Goal: Information Seeking & Learning: Learn about a topic

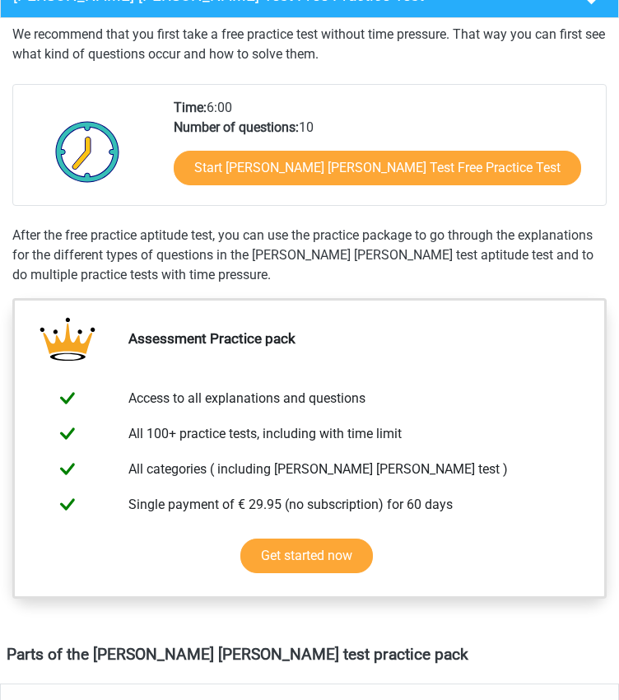
scroll to position [323, 0]
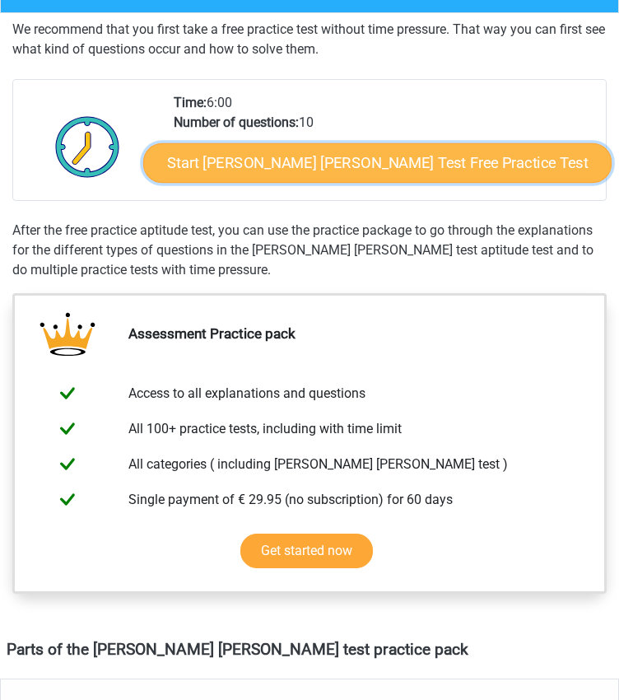
click at [350, 143] on link "Start [PERSON_NAME] [PERSON_NAME] Test Free Practice Test" at bounding box center [377, 163] width 468 height 40
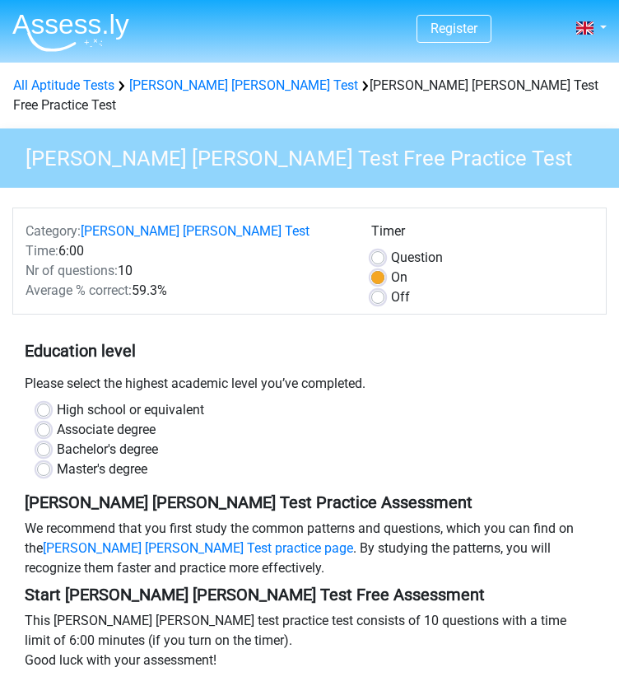
click at [113, 282] on span "Average % correct:" at bounding box center [79, 290] width 106 height 16
click at [140, 281] on div "Average % correct: 59.3%" at bounding box center [186, 291] width 346 height 20
click at [177, 281] on div "Average % correct: 59.3%" at bounding box center [186, 291] width 346 height 20
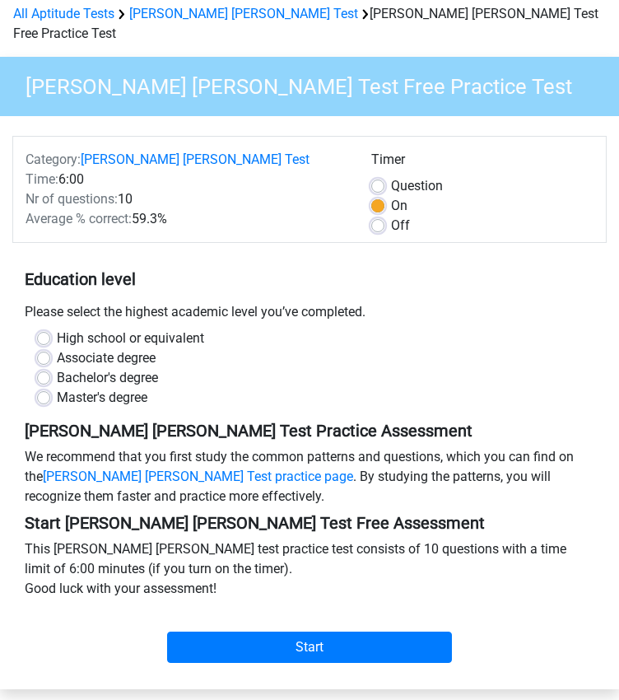
scroll to position [72, 0]
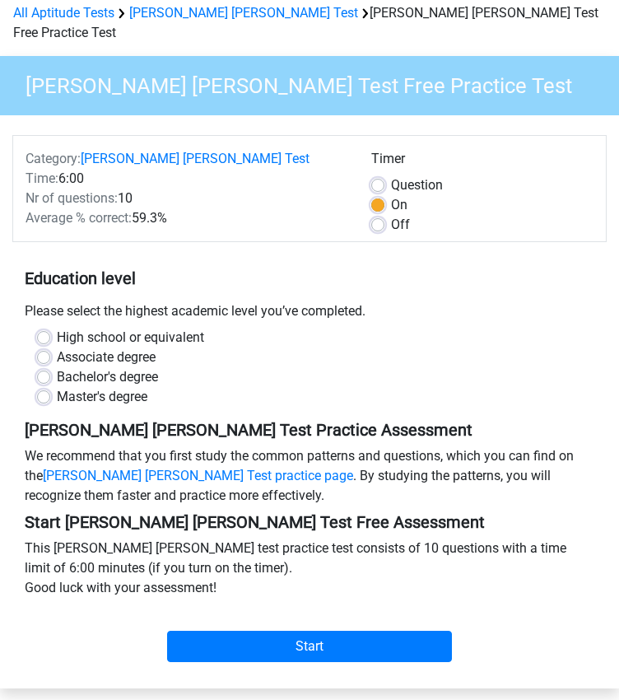
click at [122, 328] on label "High school or equivalent" at bounding box center [130, 338] width 147 height 20
click at [50, 328] on input "High school or equivalent" at bounding box center [43, 336] width 13 height 16
radio input "true"
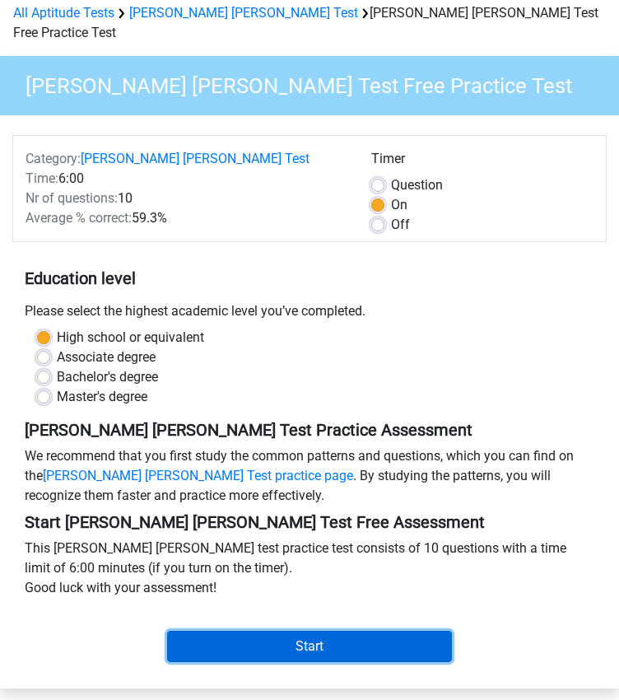
click at [244, 631] on input "Start" at bounding box center [309, 646] width 285 height 31
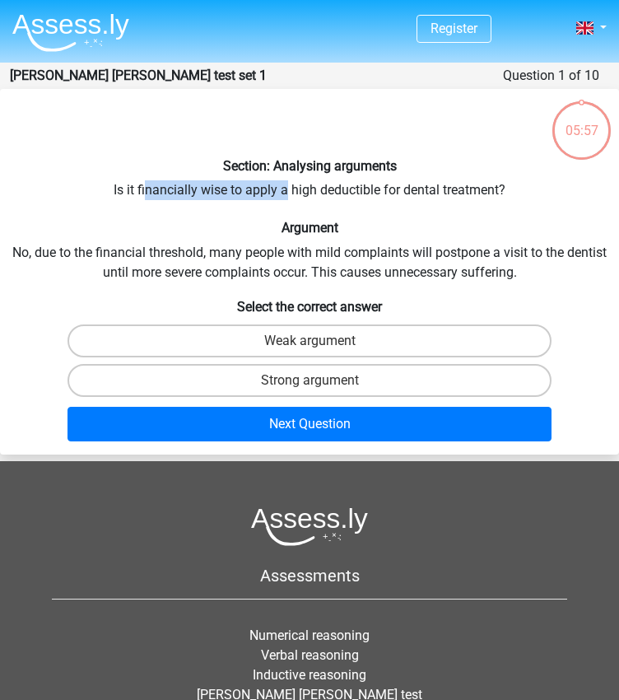
drag, startPoint x: 146, startPoint y: 198, endPoint x: 284, endPoint y: 182, distance: 139.2
click at [284, 182] on div "Section: Analysing arguments Is it financially wise to apply a high deductible …" at bounding box center [309, 272] width 619 height 352
click at [345, 346] on label "Weak argument" at bounding box center [309, 340] width 483 height 33
click at [320, 346] on input "Weak argument" at bounding box center [315, 346] width 11 height 11
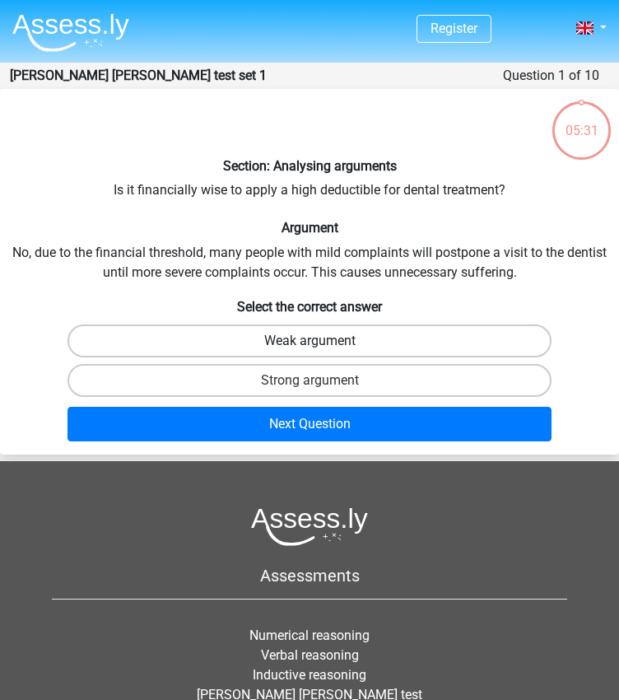
radio input "true"
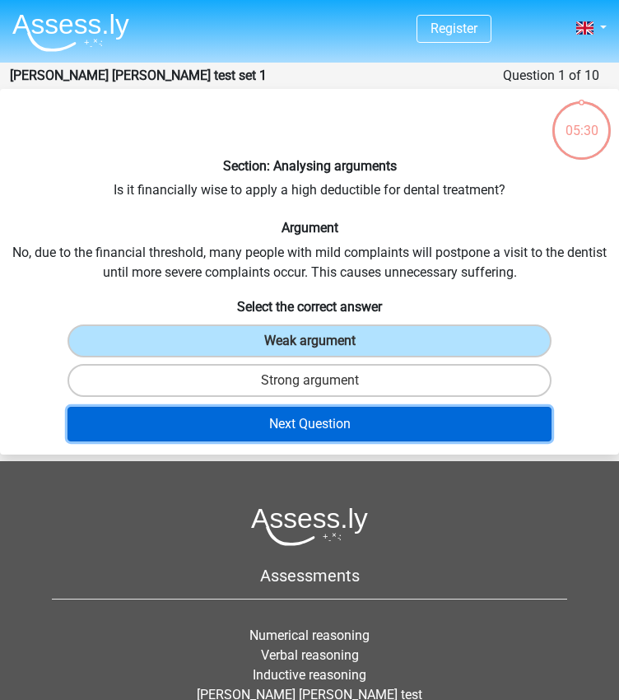
click at [347, 417] on button "Next Question" at bounding box center [309, 424] width 483 height 35
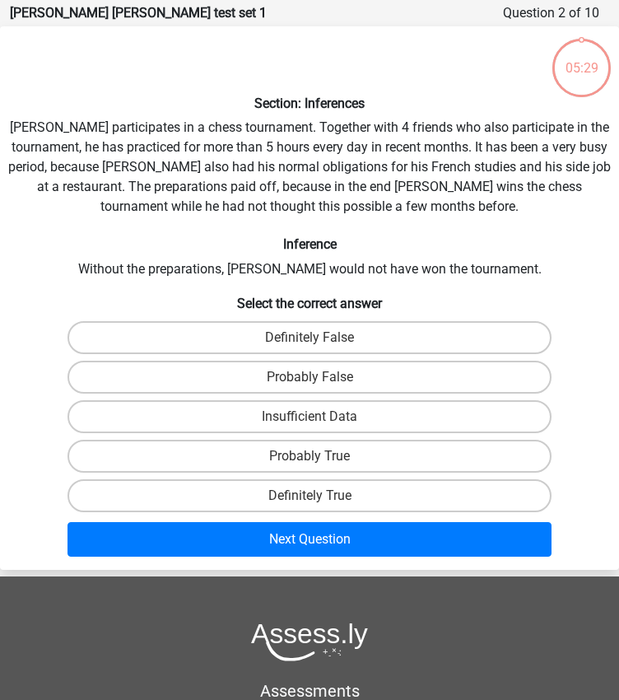
scroll to position [66, 0]
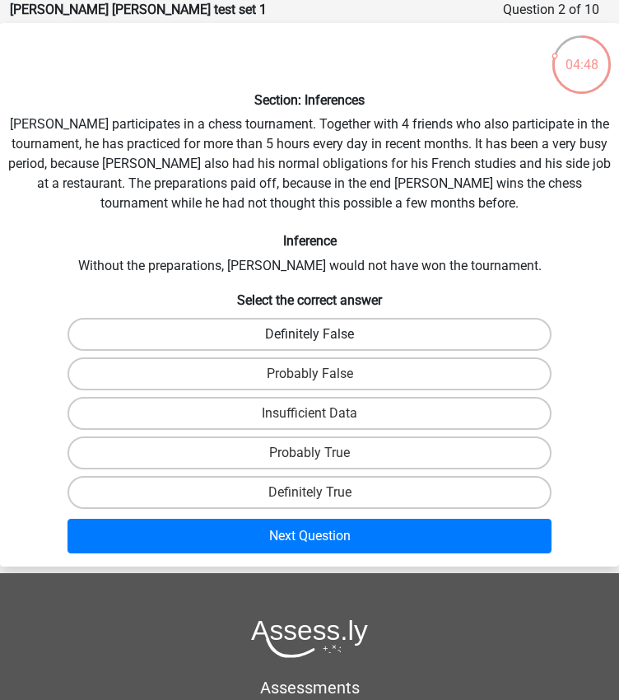
click at [359, 334] on label "Definitely False" at bounding box center [309, 334] width 483 height 33
click at [320, 334] on input "Definitely False" at bounding box center [315, 339] width 11 height 11
radio input "true"
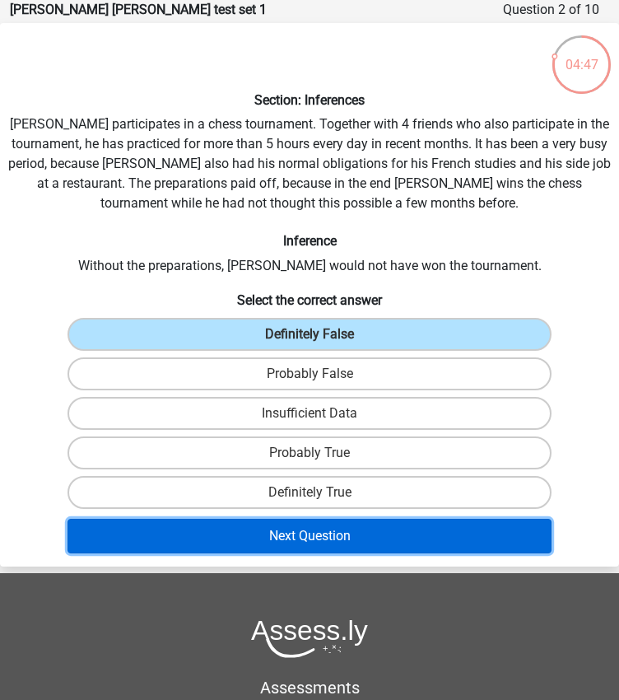
click at [366, 536] on button "Next Question" at bounding box center [309, 536] width 483 height 35
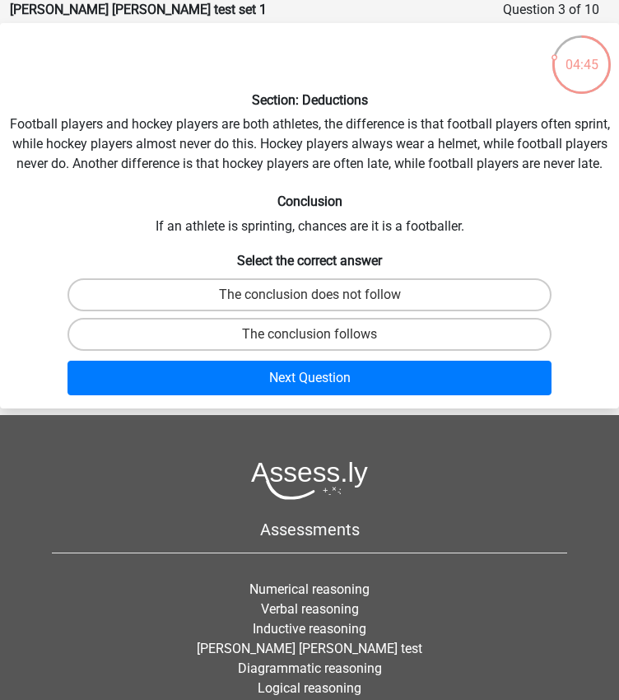
click at [227, 161] on div "Section: Deductions Football players and hockey players are both athletes, the …" at bounding box center [309, 216] width 619 height 372
drag, startPoint x: 191, startPoint y: 225, endPoint x: 366, endPoint y: 223, distance: 174.6
click at [366, 223] on div "Section: Deductions Football players and hockey players are both athletes, the …" at bounding box center [309, 216] width 619 height 372
click at [383, 296] on label "The conclusion does not follow" at bounding box center [309, 294] width 483 height 33
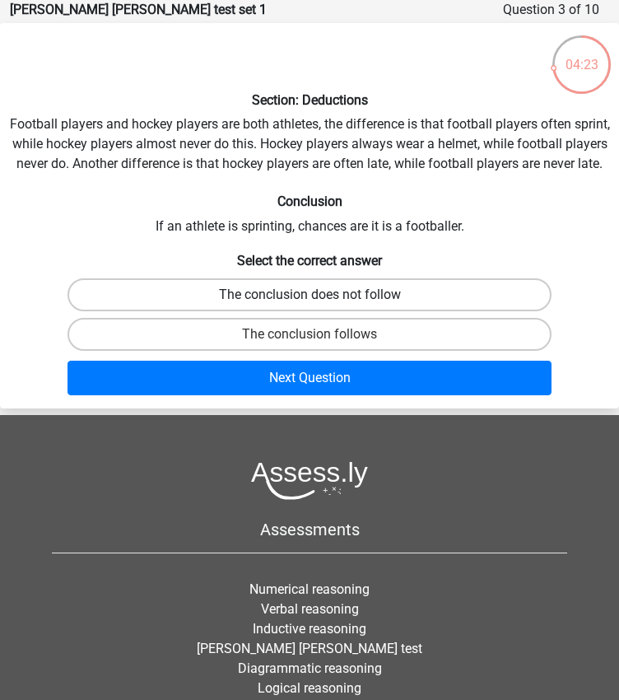
click at [320, 296] on input "The conclusion does not follow" at bounding box center [315, 300] width 11 height 11
radio input "true"
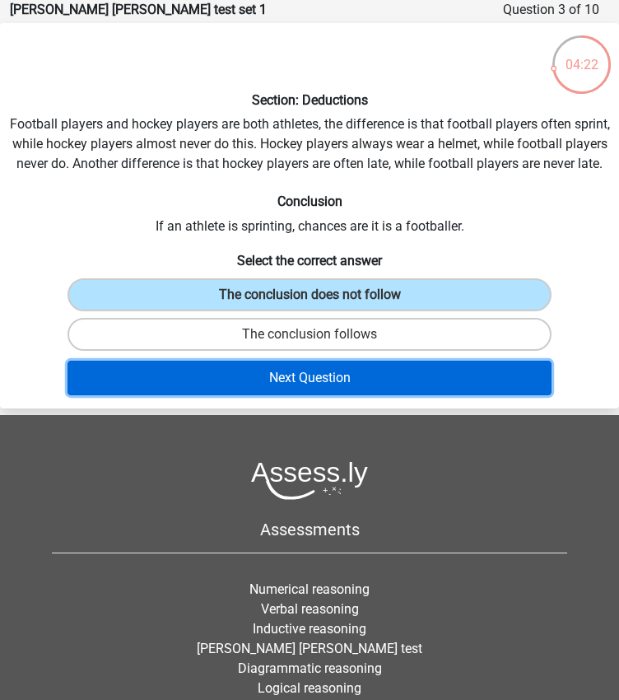
click at [329, 377] on button "Next Question" at bounding box center [309, 378] width 483 height 35
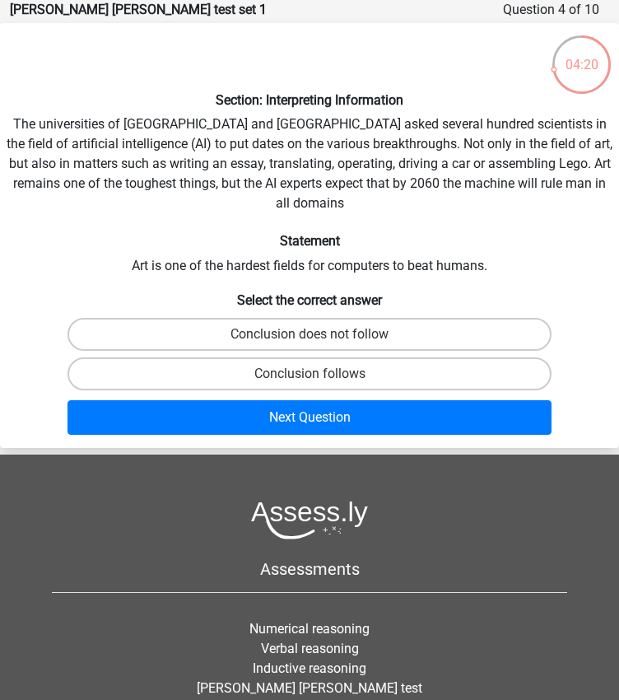
click at [121, 108] on div "Section: Interpreting Information The universities of Oxford and Yale asked sev…" at bounding box center [309, 236] width 619 height 412
click at [170, 145] on div "Section: Interpreting Information The universities of Oxford and Yale asked sev…" at bounding box center [309, 236] width 619 height 412
click at [264, 366] on label "Conclusion follows" at bounding box center [309, 373] width 483 height 33
click at [310, 374] on input "Conclusion follows" at bounding box center [315, 379] width 11 height 11
radio input "true"
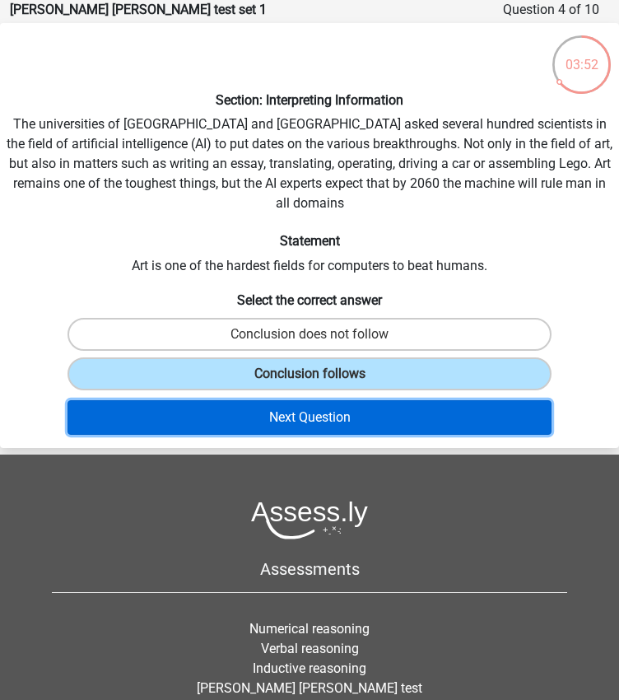
click at [287, 400] on button "Next Question" at bounding box center [309, 417] width 483 height 35
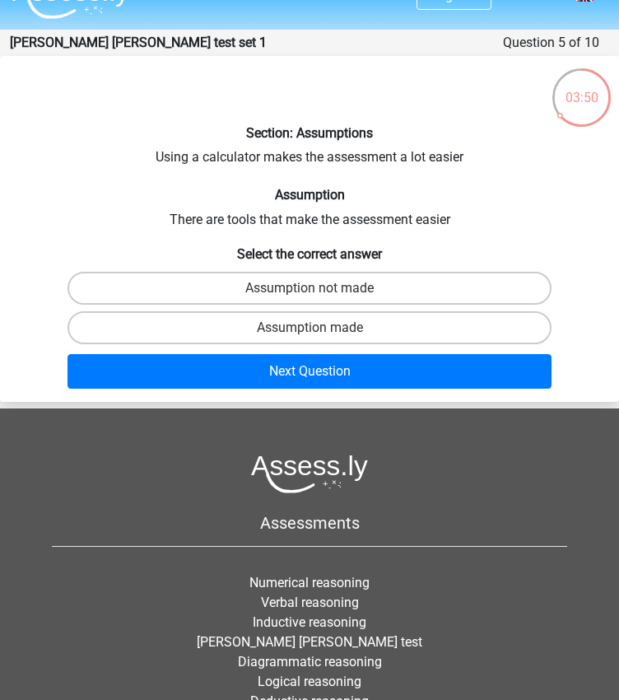
scroll to position [30, 0]
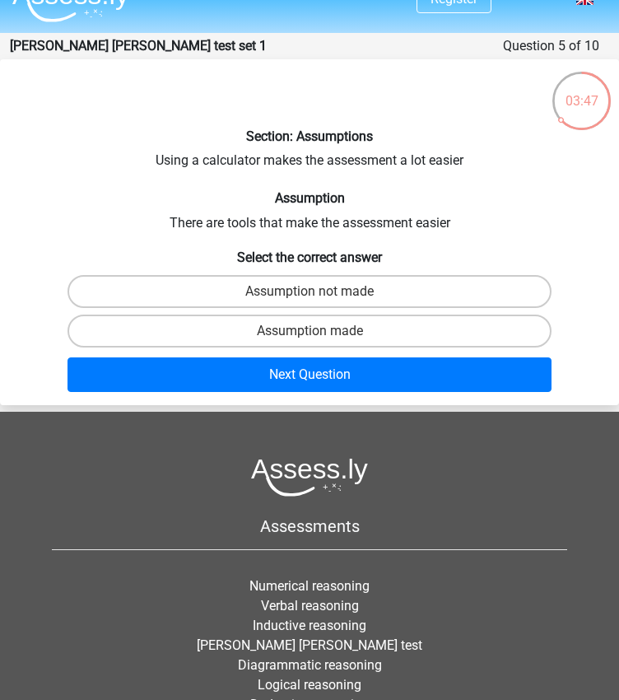
click at [231, 221] on div "Section: Assumptions Using a calculator makes the assessment a lot easier Assum…" at bounding box center [309, 232] width 619 height 333
click at [324, 337] on label "Assumption made" at bounding box center [309, 331] width 483 height 33
click at [320, 337] on input "Assumption made" at bounding box center [315, 336] width 11 height 11
radio input "true"
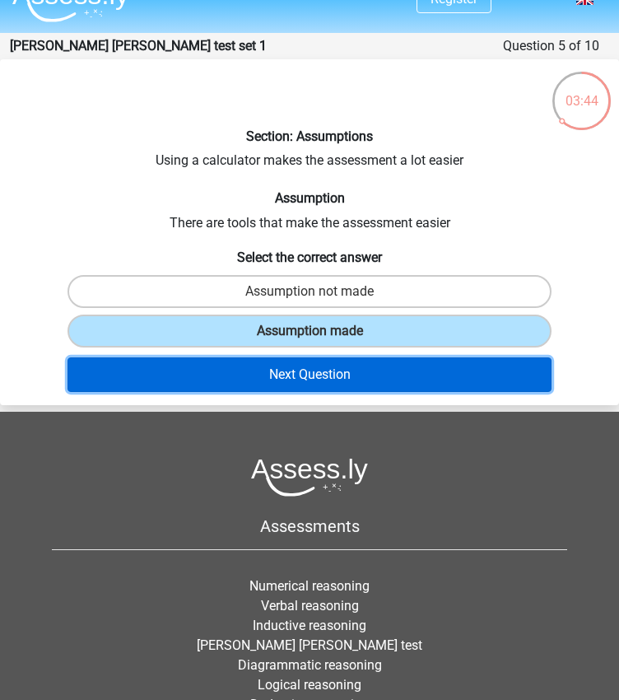
click at [331, 368] on button "Next Question" at bounding box center [309, 374] width 483 height 35
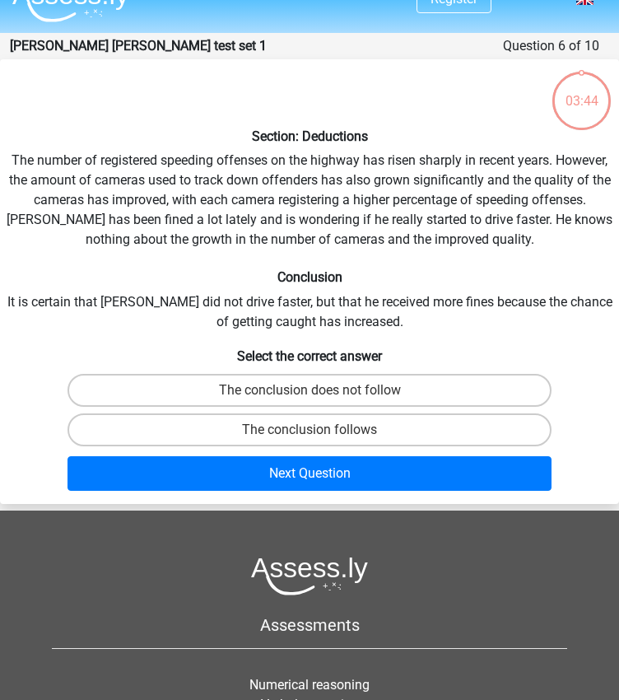
scroll to position [66, 0]
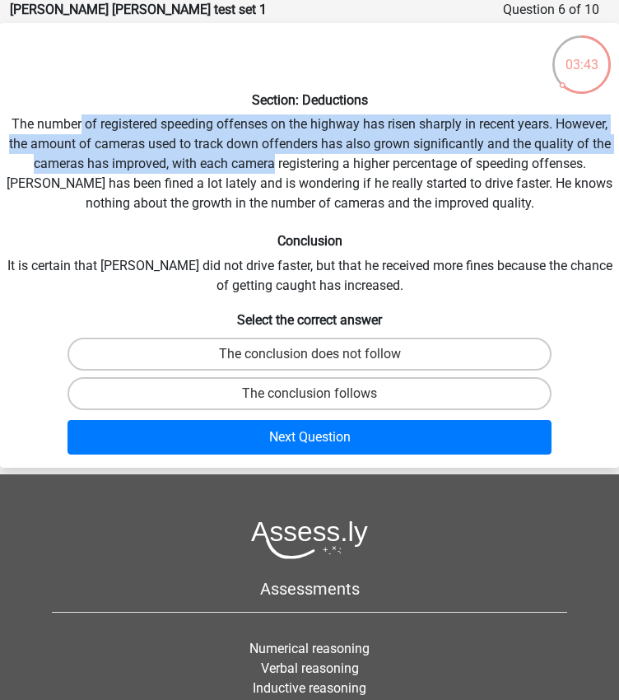
drag, startPoint x: 77, startPoint y: 126, endPoint x: 253, endPoint y: 157, distance: 179.0
click at [253, 157] on div "Section: Deductions The number of registered speeding offenses on the highway h…" at bounding box center [309, 245] width 619 height 431
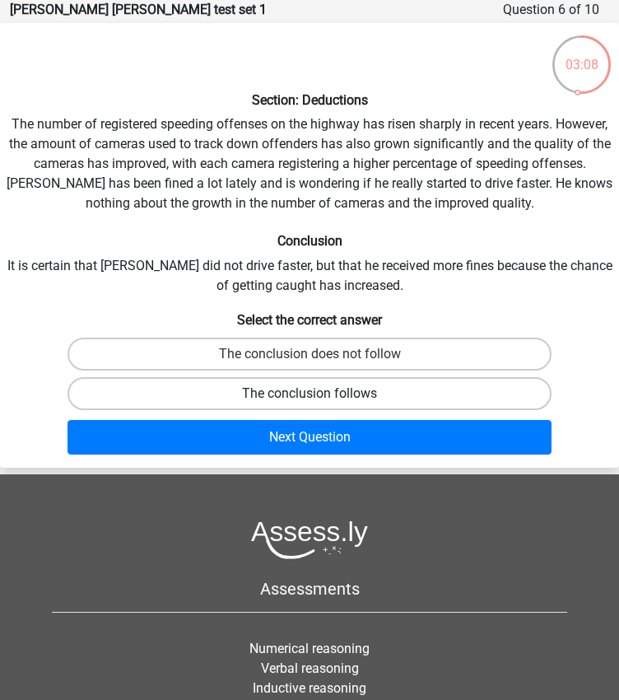
click at [352, 399] on label "The conclusion follows" at bounding box center [309, 393] width 483 height 33
click at [320, 399] on input "The conclusion follows" at bounding box center [315, 399] width 11 height 11
radio input "true"
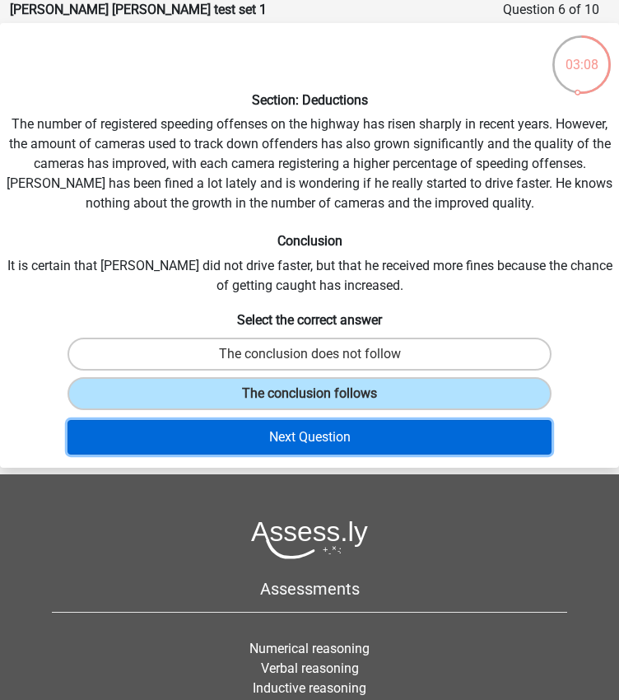
click at [343, 432] on button "Next Question" at bounding box center [309, 437] width 483 height 35
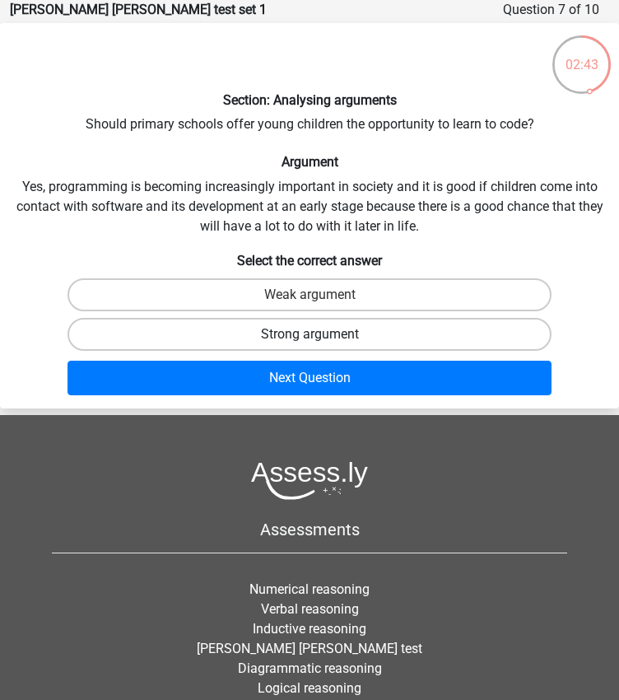
click at [266, 339] on label "Strong argument" at bounding box center [309, 334] width 483 height 33
click at [310, 339] on input "Strong argument" at bounding box center [315, 339] width 11 height 11
radio input "true"
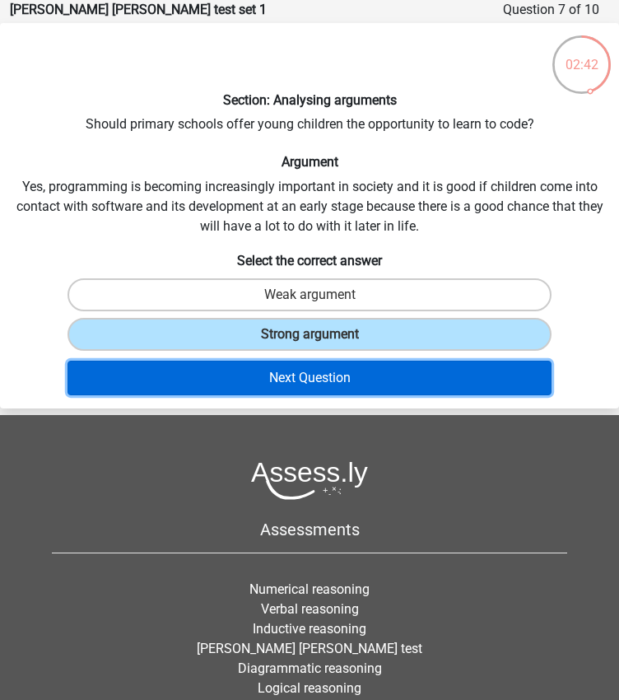
click at [283, 384] on button "Next Question" at bounding box center [309, 378] width 483 height 35
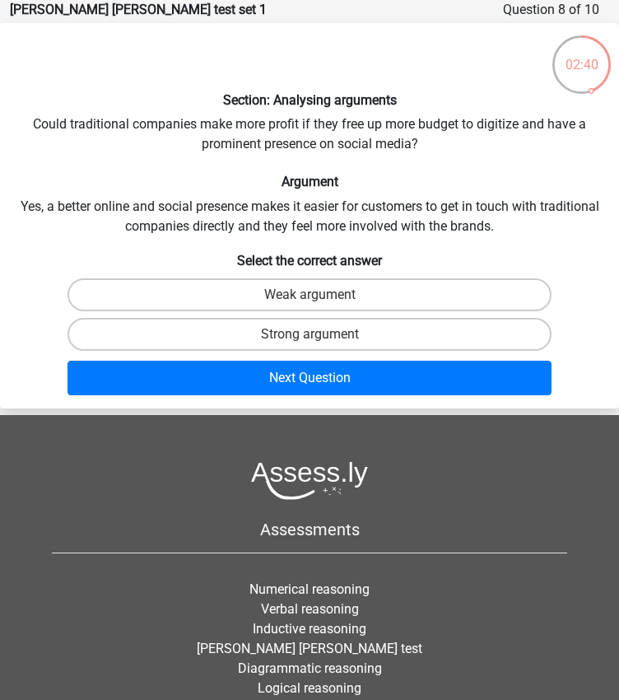
click at [175, 137] on div "Section: Analysing arguments Could traditional companies make more profit if th…" at bounding box center [309, 216] width 619 height 372
drag, startPoint x: 351, startPoint y: 331, endPoint x: 279, endPoint y: 341, distance: 72.3
click at [279, 341] on label "Strong argument" at bounding box center [309, 334] width 483 height 33
click at [310, 341] on input "Strong argument" at bounding box center [315, 339] width 11 height 11
radio input "true"
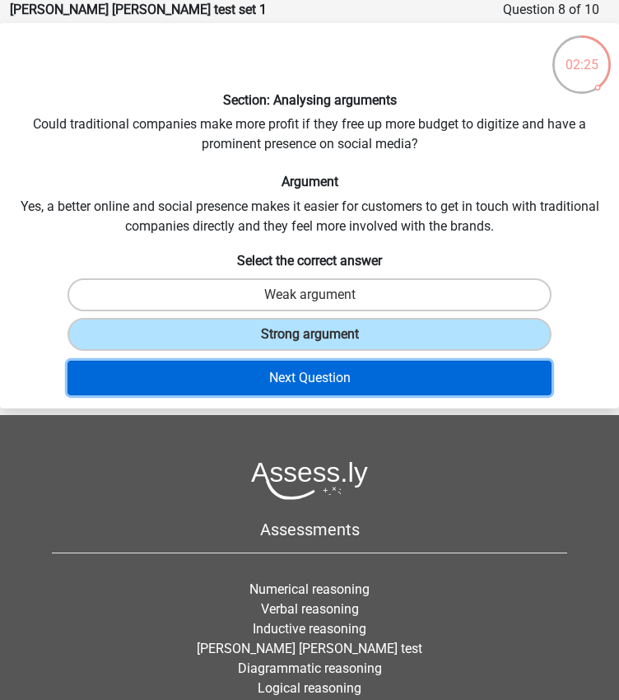
click at [289, 375] on button "Next Question" at bounding box center [309, 378] width 483 height 35
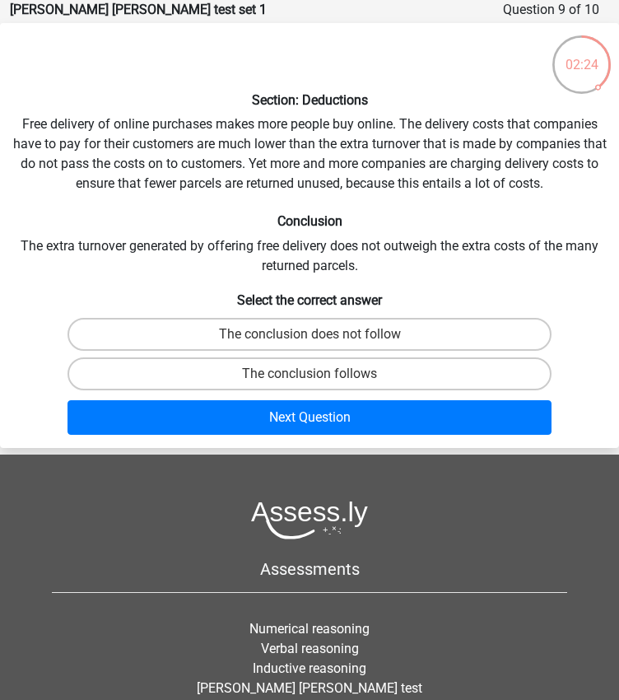
click at [119, 126] on div "Section: Deductions Free delivery of online purchases makes more people buy onl…" at bounding box center [309, 236] width 619 height 412
click at [361, 323] on label "The conclusion does not follow" at bounding box center [309, 334] width 483 height 33
click at [320, 334] on input "The conclusion does not follow" at bounding box center [315, 339] width 11 height 11
radio input "true"
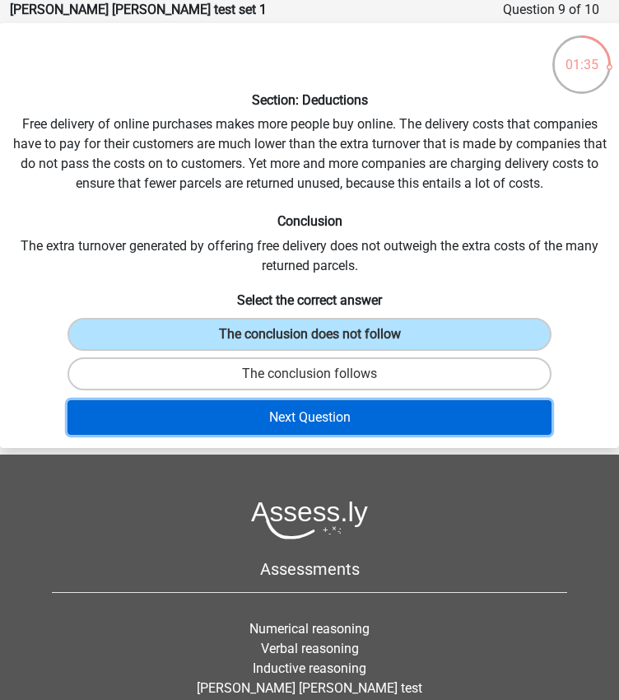
click at [349, 420] on button "Next Question" at bounding box center [309, 417] width 483 height 35
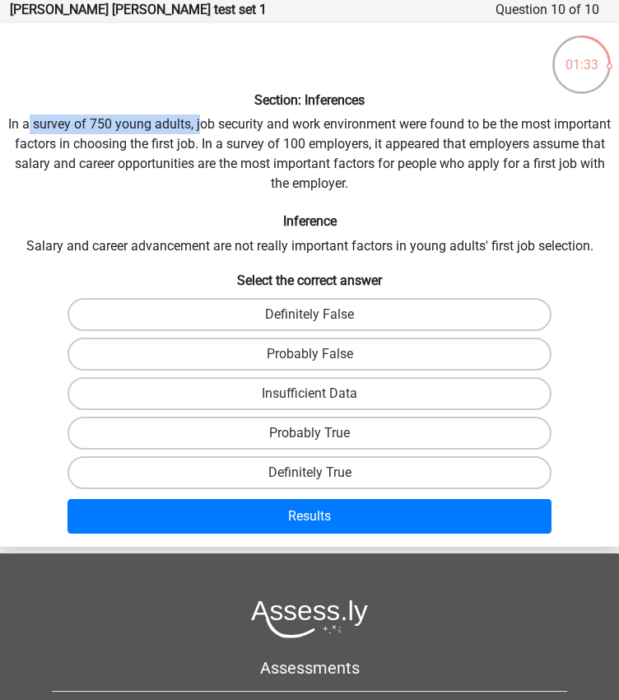
drag, startPoint x: 29, startPoint y: 123, endPoint x: 205, endPoint y: 121, distance: 176.2
click at [205, 121] on div "Section: Inferences In a survey of 750 young adults, job security and work envi…" at bounding box center [309, 285] width 619 height 510
click at [361, 357] on label "Probably False" at bounding box center [309, 354] width 483 height 33
click at [320, 357] on input "Probably False" at bounding box center [315, 359] width 11 height 11
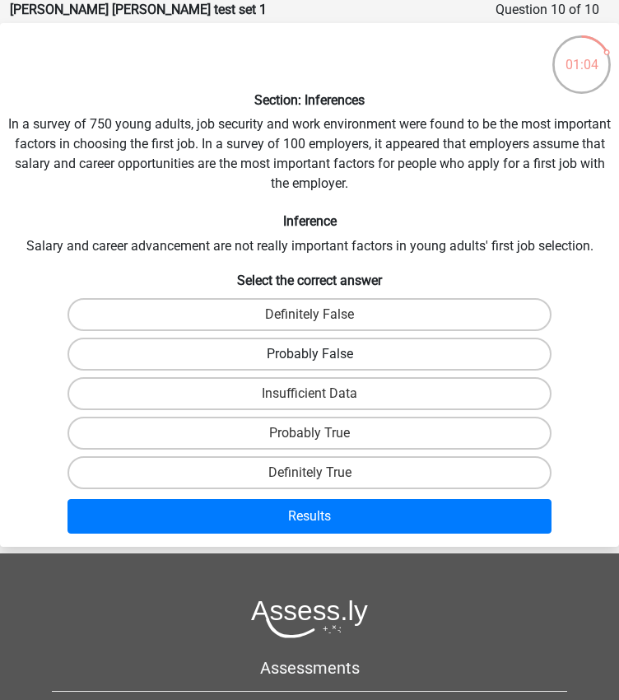
radio input "true"
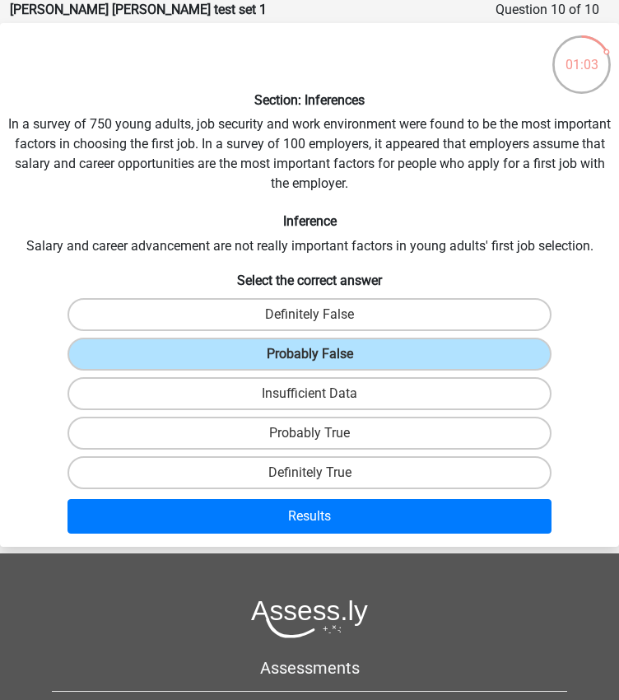
click at [323, 534] on div "Results" at bounding box center [310, 519] width 618 height 41
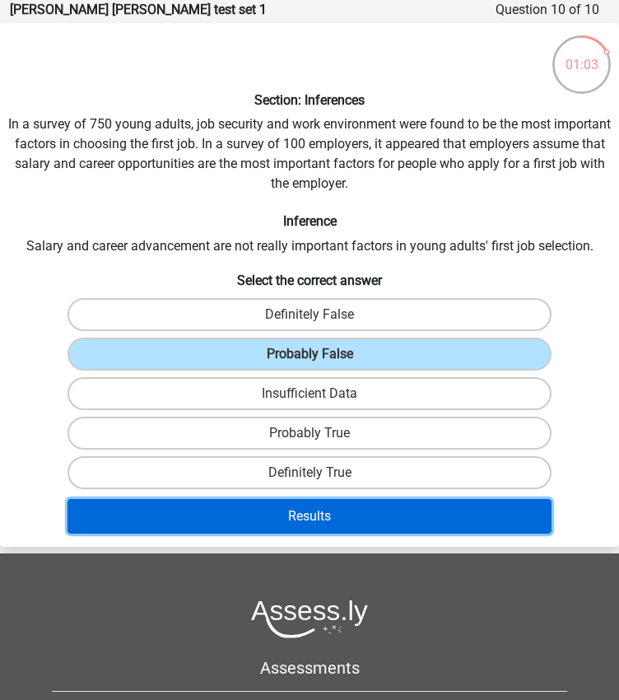
click at [329, 525] on button "Results" at bounding box center [309, 516] width 483 height 35
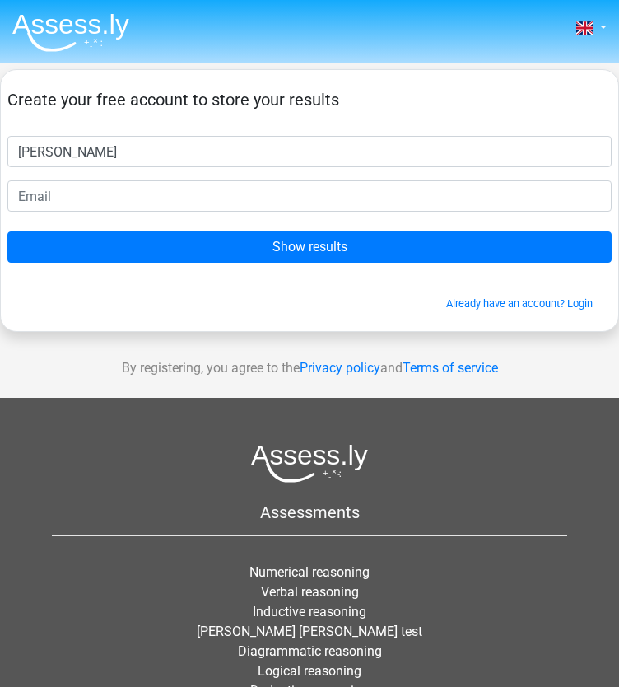
type input "[PERSON_NAME]"
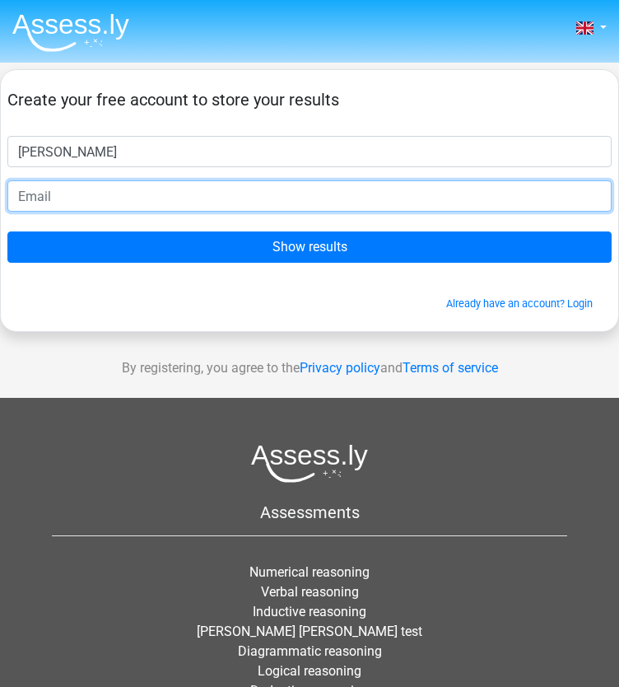
click at [296, 189] on input "email" at bounding box center [309, 195] width 604 height 31
type input "[EMAIL_ADDRESS][DOMAIN_NAME]"
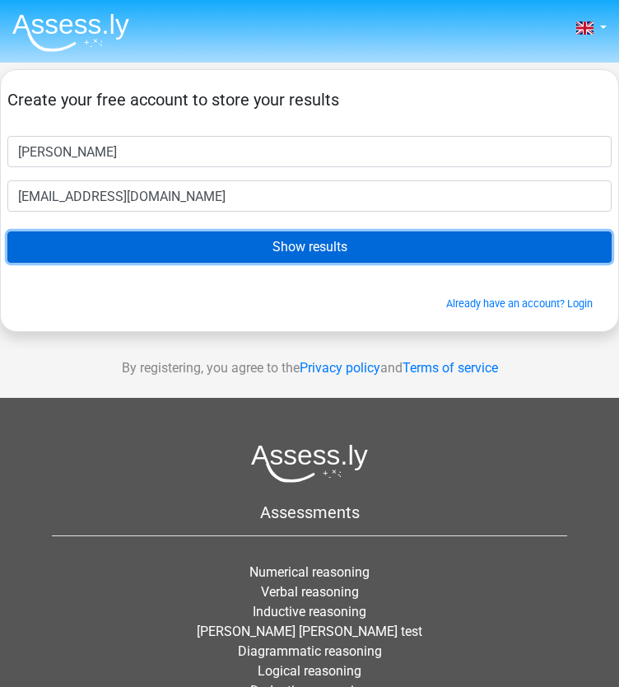
click at [178, 250] on input "Show results" at bounding box center [309, 246] width 604 height 31
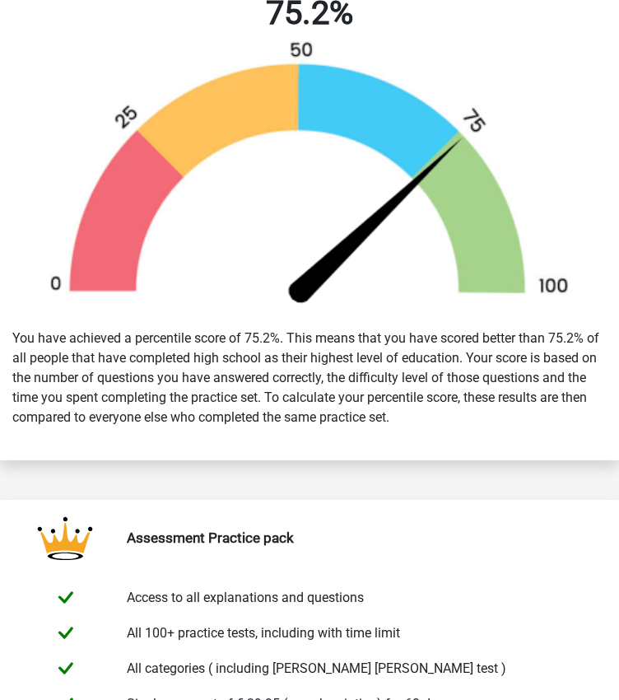
scroll to position [450, 0]
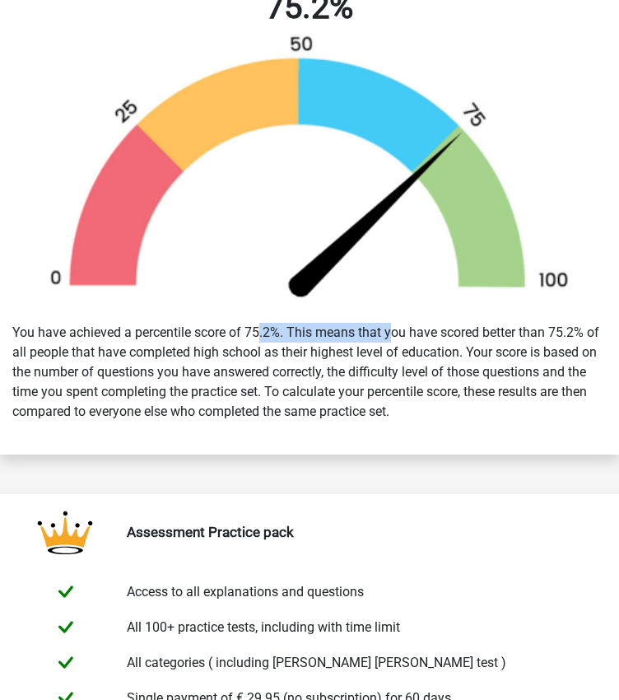
drag, startPoint x: 211, startPoint y: 333, endPoint x: 342, endPoint y: 326, distance: 131.1
click at [342, 326] on div "You have achieved a percentile score of 75.2%. This means that you have scored …" at bounding box center [309, 372] width 619 height 112
click at [487, 357] on div "You have achieved a percentile score of 75.2%. This means that you have scored …" at bounding box center [309, 372] width 619 height 112
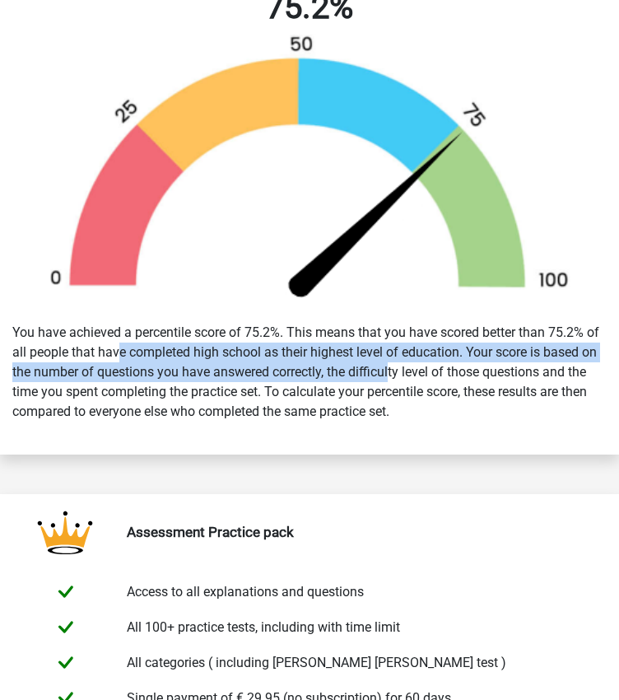
drag, startPoint x: 69, startPoint y: 352, endPoint x: 348, endPoint y: 371, distance: 279.8
click at [348, 371] on div "You have achieved a percentile score of 75.2%. This means that you have scored …" at bounding box center [309, 372] width 619 height 112
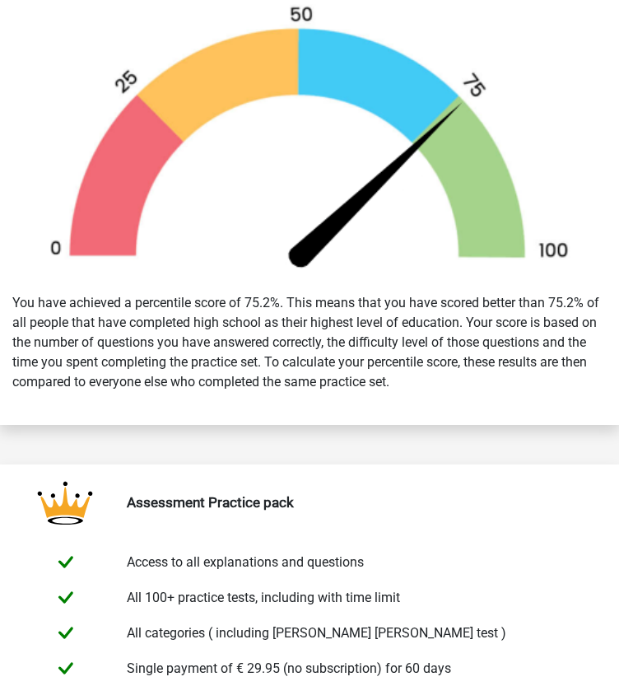
scroll to position [483, 0]
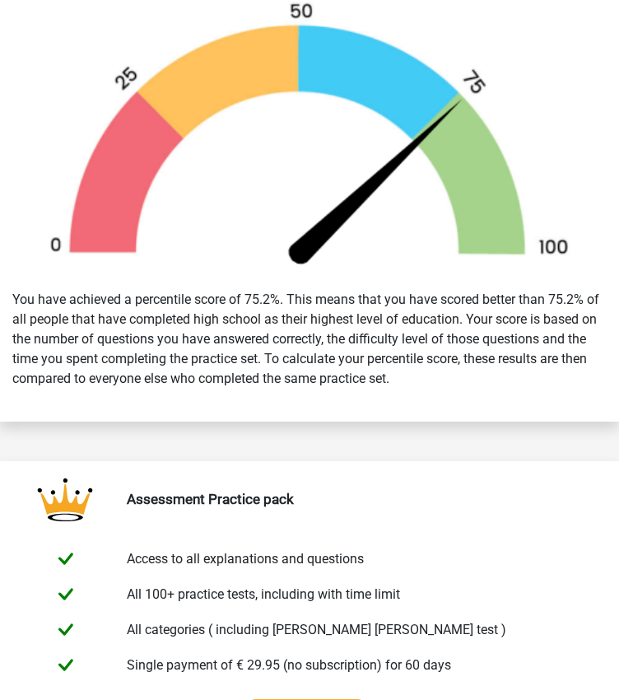
drag, startPoint x: 417, startPoint y: 386, endPoint x: 53, endPoint y: 287, distance: 377.1
click at [53, 287] on div "You have achieved a percentile score of 75.2%. This means that you have scored …" at bounding box center [309, 339] width 619 height 112
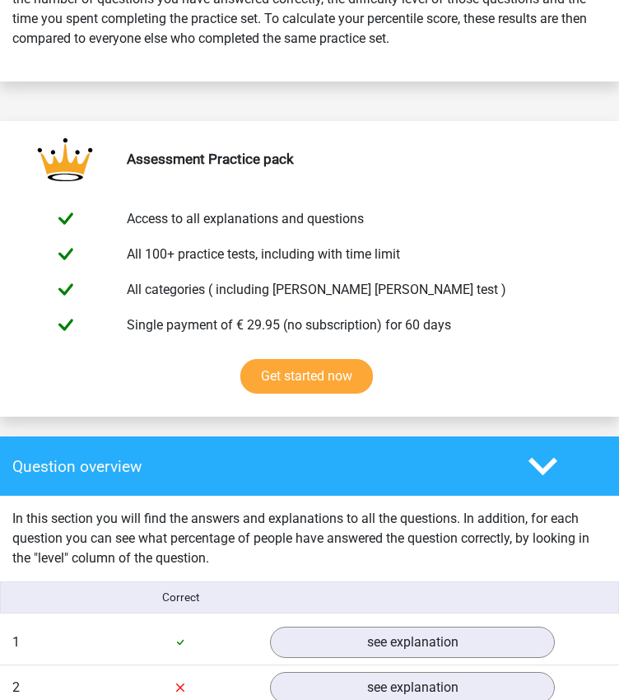
scroll to position [934, 0]
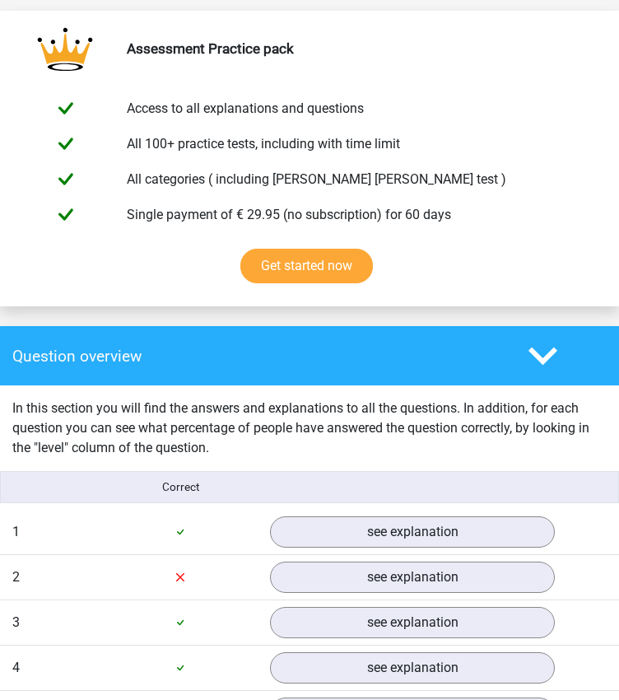
click at [95, 422] on div "In this section you will find the answers and explanations to all the questions…" at bounding box center [309, 427] width 619 height 59
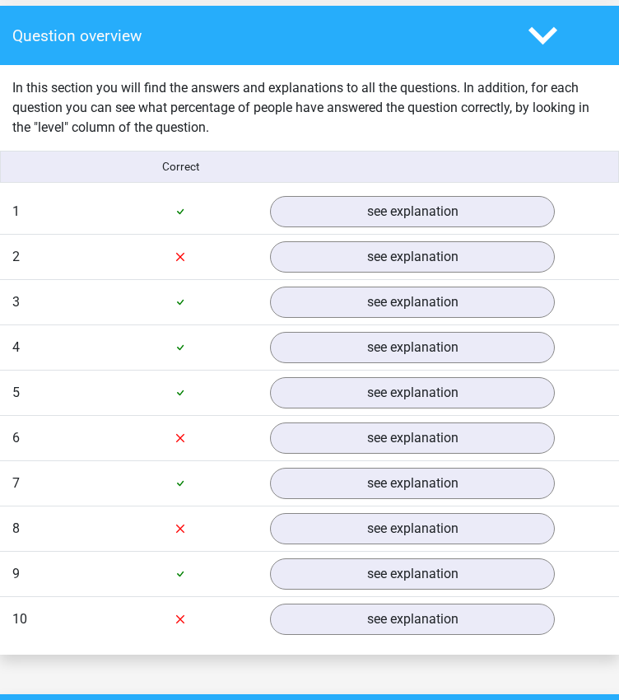
scroll to position [1255, 0]
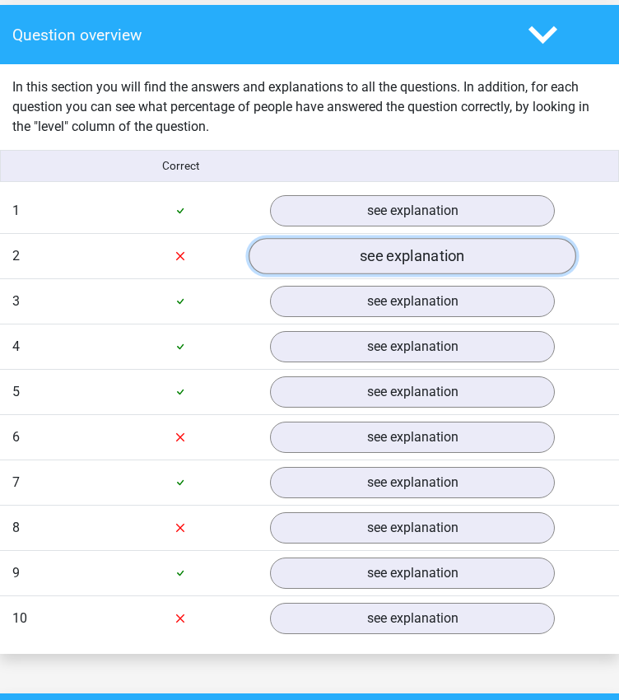
click at [338, 257] on link "see explanation" at bounding box center [413, 256] width 328 height 36
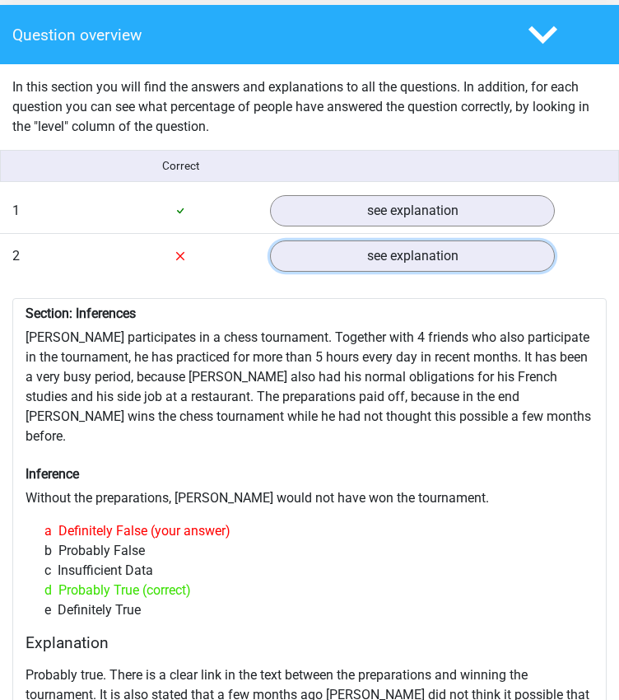
scroll to position [1278, 0]
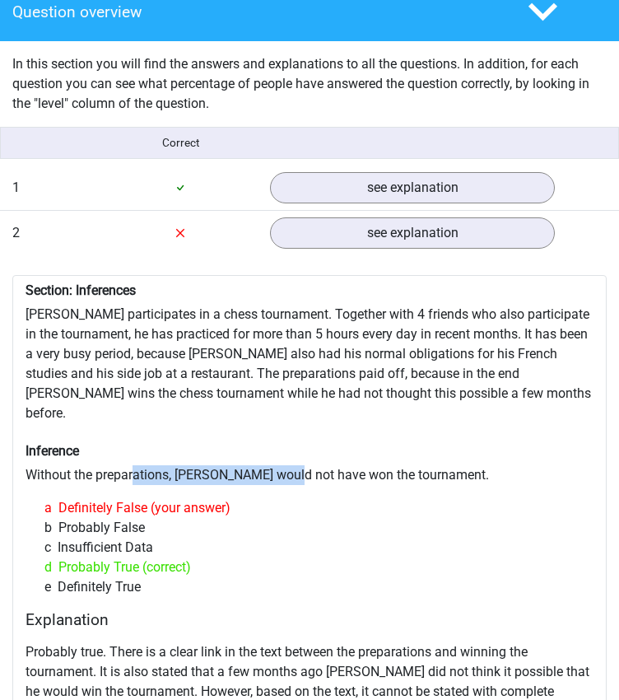
drag, startPoint x: 133, startPoint y: 462, endPoint x: 287, endPoint y: 458, distance: 154.0
click at [287, 458] on div "Section: Inferences Pablo participates in a chess tournament. Together with 4 f…" at bounding box center [309, 546] width 594 height 543
click at [287, 459] on div "Section: Inferences Pablo participates in a chess tournament. Together with 4 f…" at bounding box center [309, 546] width 594 height 543
drag, startPoint x: 230, startPoint y: 460, endPoint x: 327, endPoint y: 466, distance: 97.3
click at [327, 466] on div "Section: Inferences Pablo participates in a chess tournament. Together with 4 f…" at bounding box center [309, 546] width 594 height 543
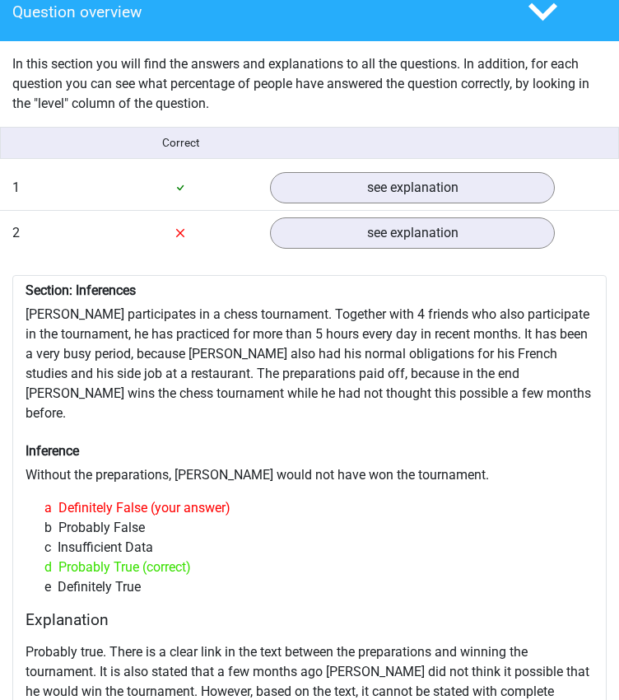
click at [327, 466] on div "Section: Inferences Pablo participates in a chess tournament. Together with 4 f…" at bounding box center [309, 546] width 594 height 543
click at [212, 450] on div "Section: Inferences Pablo participates in a chess tournament. Together with 4 f…" at bounding box center [309, 546] width 594 height 543
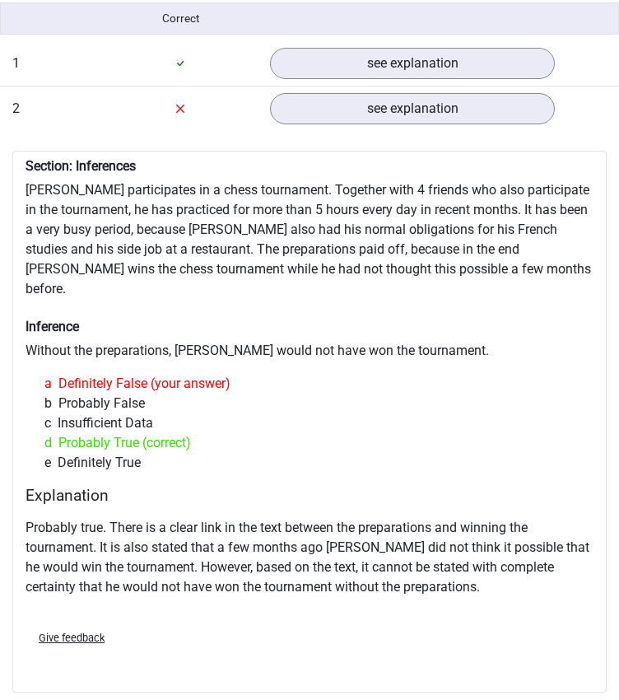
scroll to position [1409, 0]
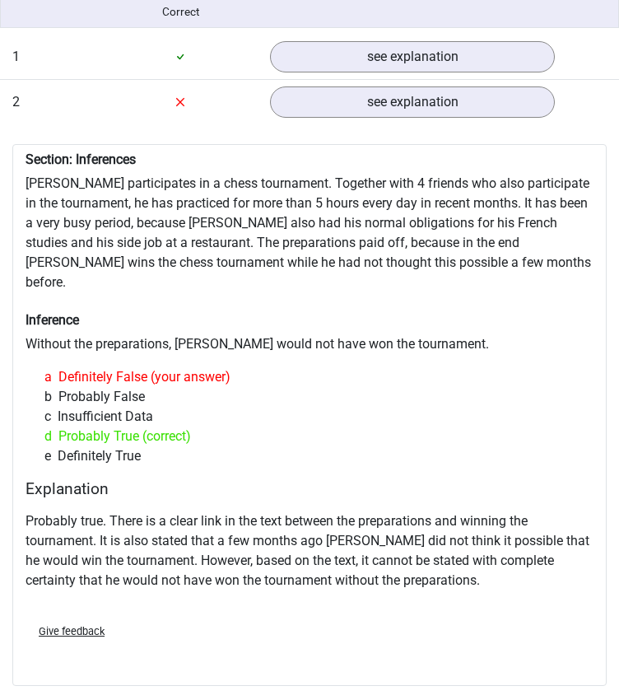
click at [133, 426] on div "d Probably True (correct)" at bounding box center [309, 436] width 555 height 20
click at [177, 426] on div "d Probably True (correct)" at bounding box center [309, 436] width 555 height 20
click at [179, 482] on div "Explanation Probably true. There is a clear link in the text between the prepar…" at bounding box center [310, 544] width 568 height 131
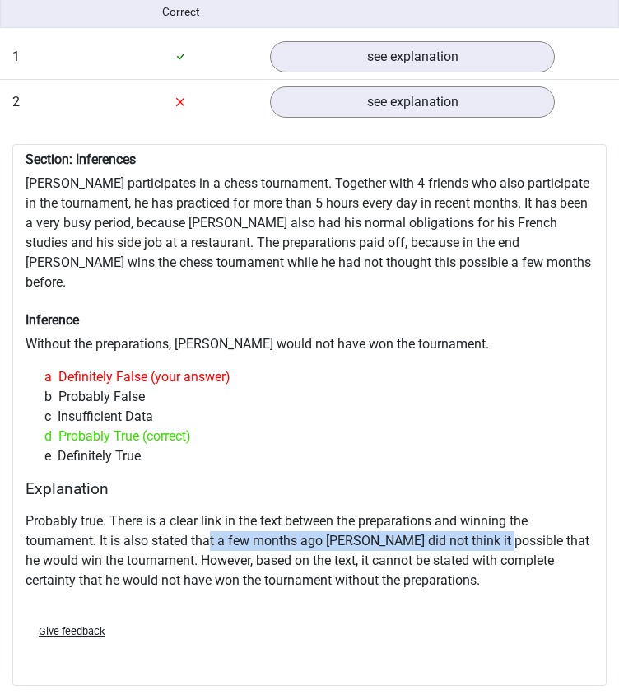
drag, startPoint x: 207, startPoint y: 521, endPoint x: 497, endPoint y: 510, distance: 290.0
click at [497, 511] on p "Probably true. There is a clear link in the text between the preparations and w…" at bounding box center [310, 550] width 568 height 79
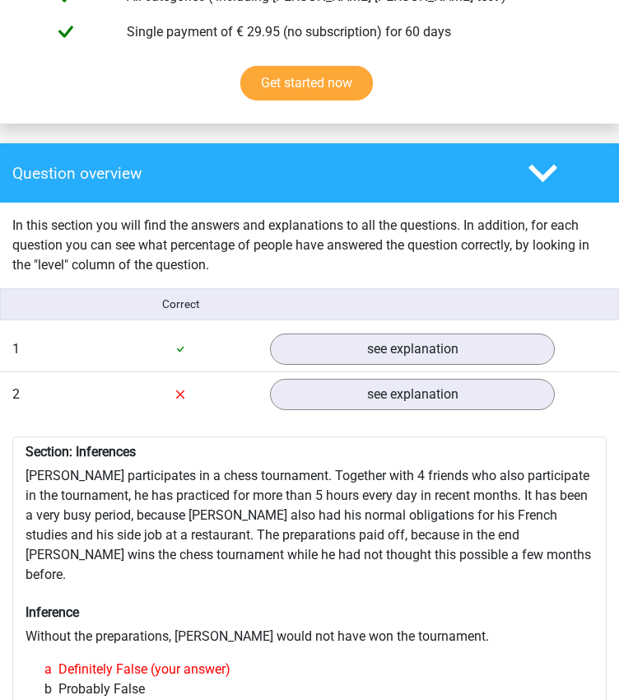
scroll to position [1116, 0]
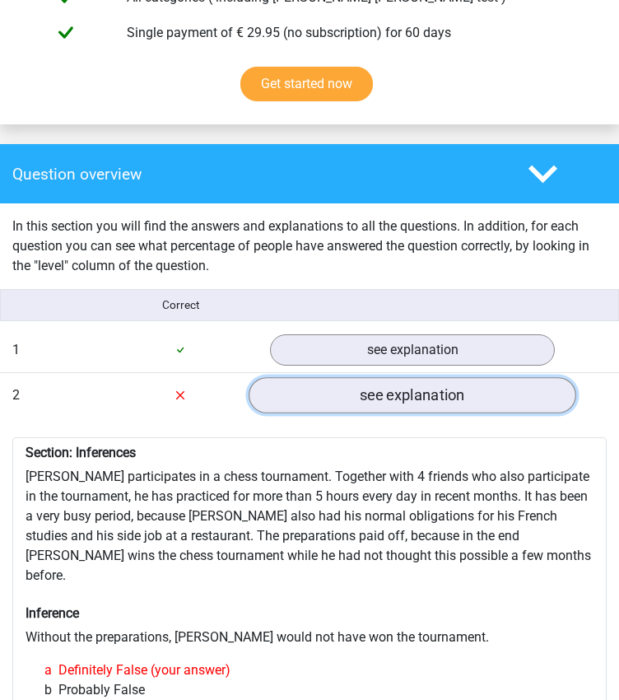
click at [338, 394] on link "see explanation" at bounding box center [413, 395] width 328 height 36
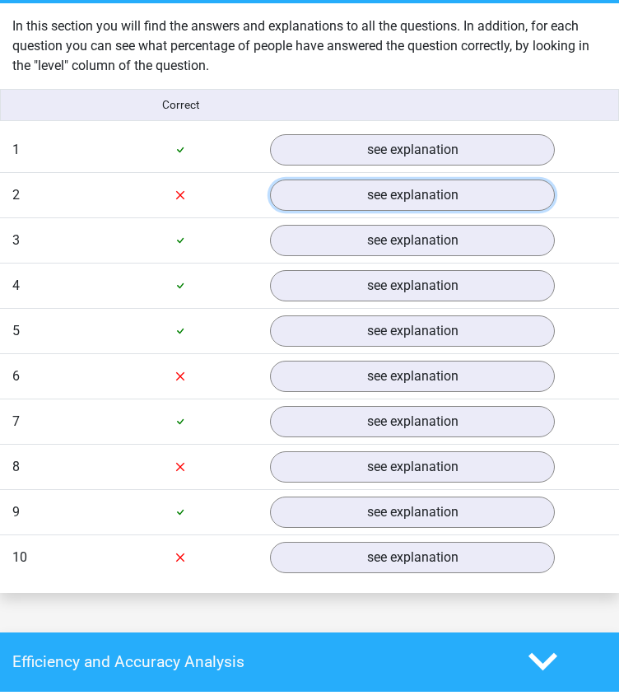
scroll to position [1317, 0]
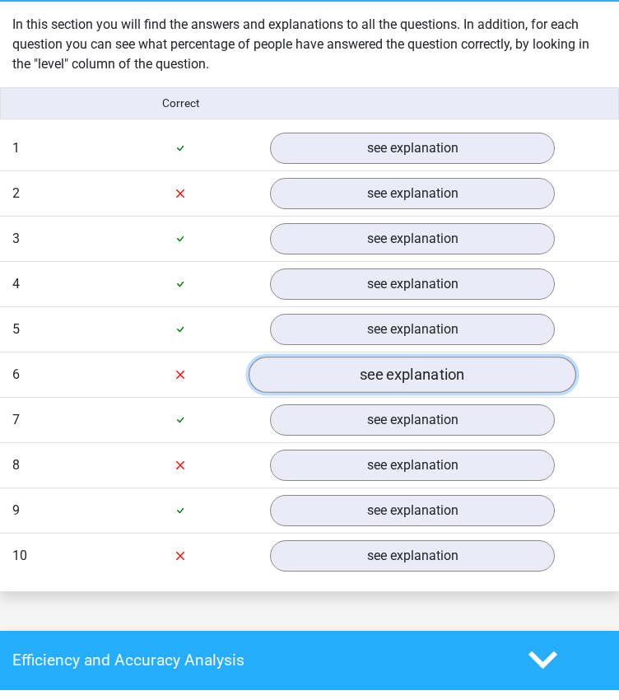
click at [356, 374] on link "see explanation" at bounding box center [413, 375] width 328 height 36
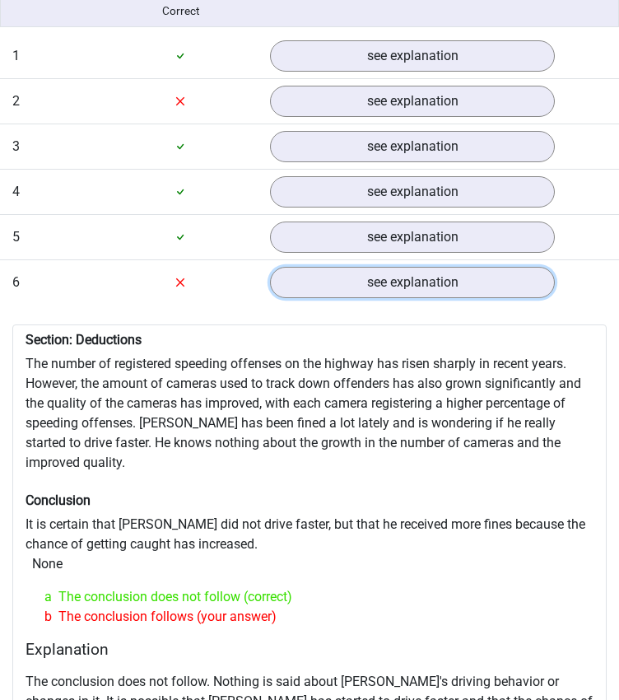
scroll to position [1410, 0]
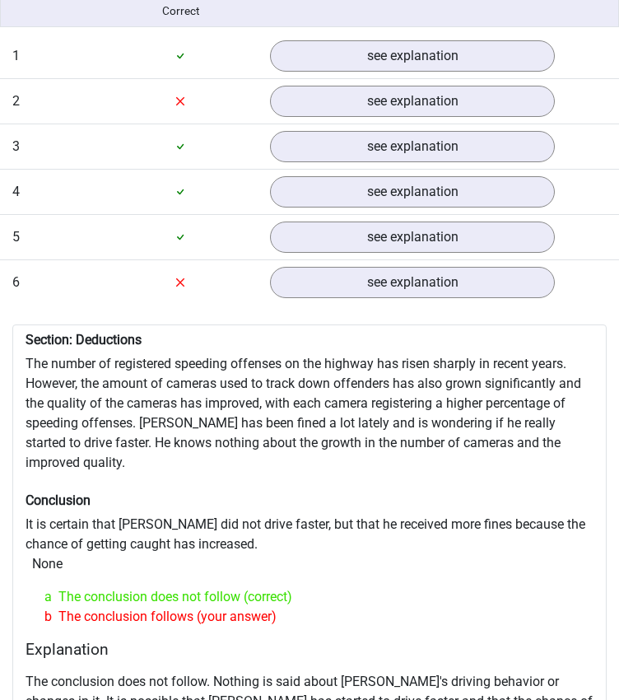
click at [198, 580] on div "a The conclusion does not follow (correct) b The conclusion follows (your answe…" at bounding box center [309, 606] width 555 height 53
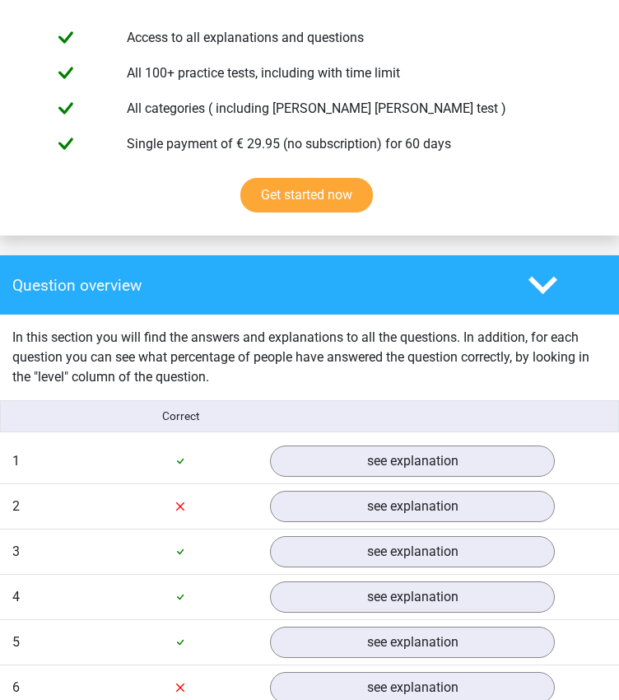
scroll to position [954, 0]
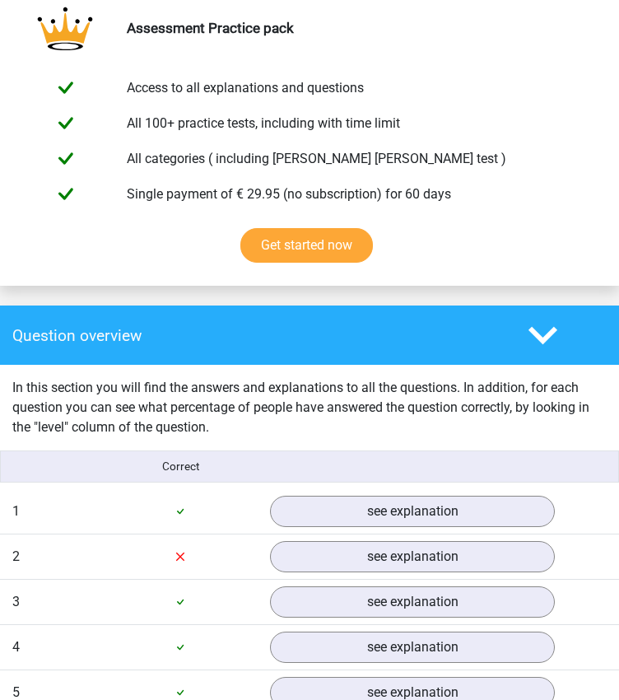
click at [536, 346] on icon at bounding box center [543, 335] width 29 height 29
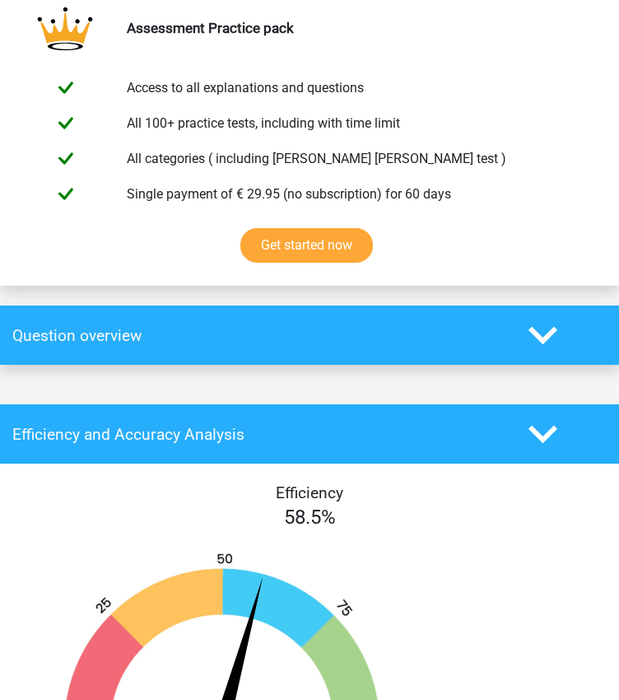
click at [536, 346] on icon at bounding box center [543, 335] width 29 height 29
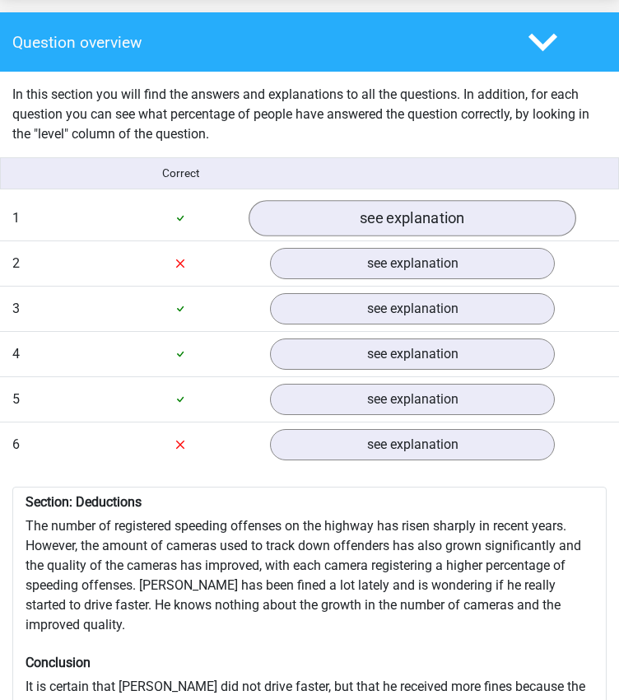
scroll to position [1264, 0]
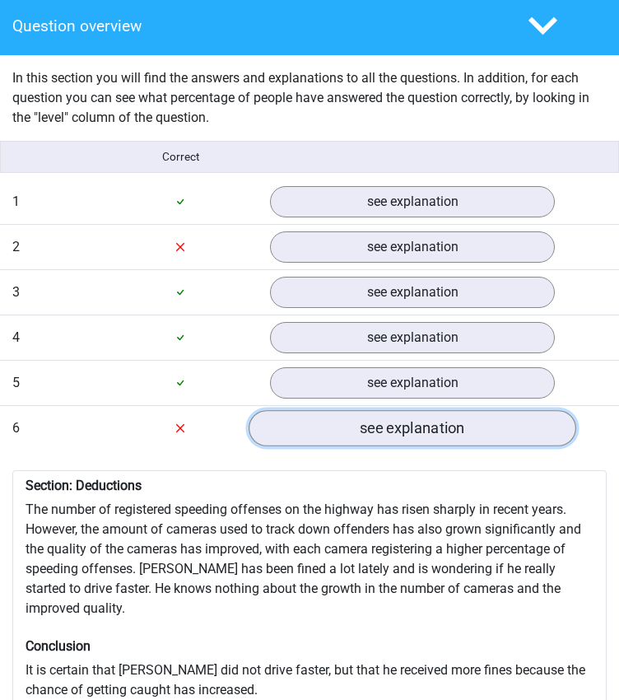
click at [377, 427] on link "see explanation" at bounding box center [413, 428] width 328 height 36
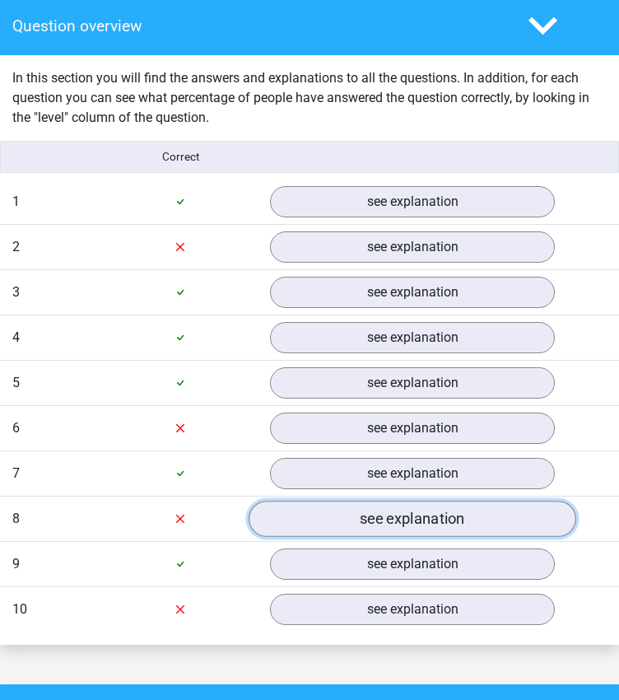
click at [385, 515] on link "see explanation" at bounding box center [413, 519] width 328 height 36
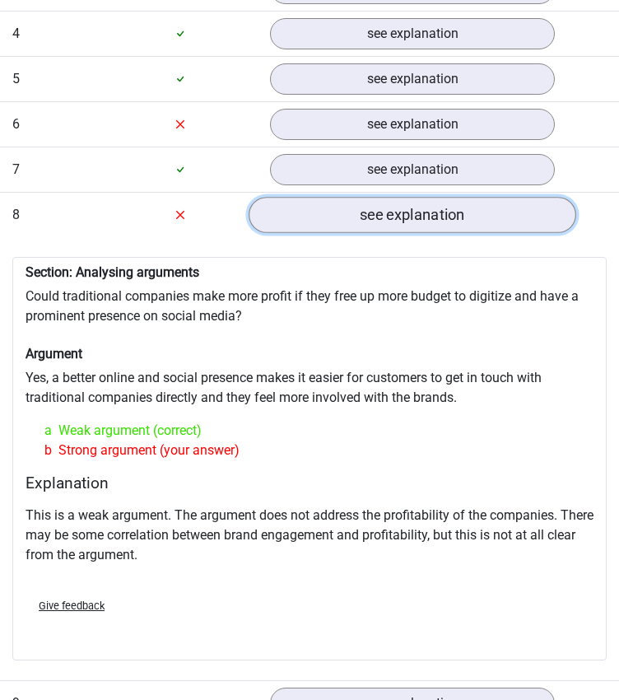
scroll to position [1573, 0]
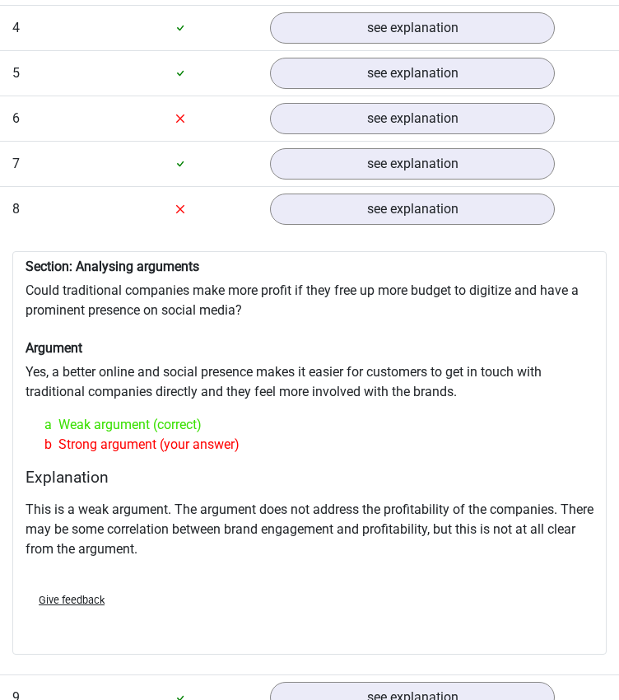
click at [240, 439] on div "b Strong argument (your answer)" at bounding box center [309, 445] width 555 height 20
click at [319, 510] on p "This is a weak argument. The argument does not address the profitability of the…" at bounding box center [310, 529] width 568 height 59
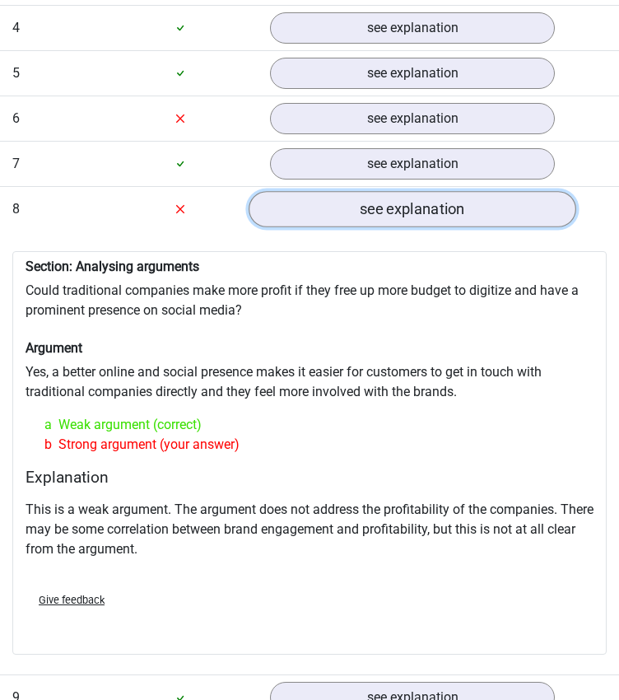
click at [417, 210] on link "see explanation" at bounding box center [413, 209] width 328 height 36
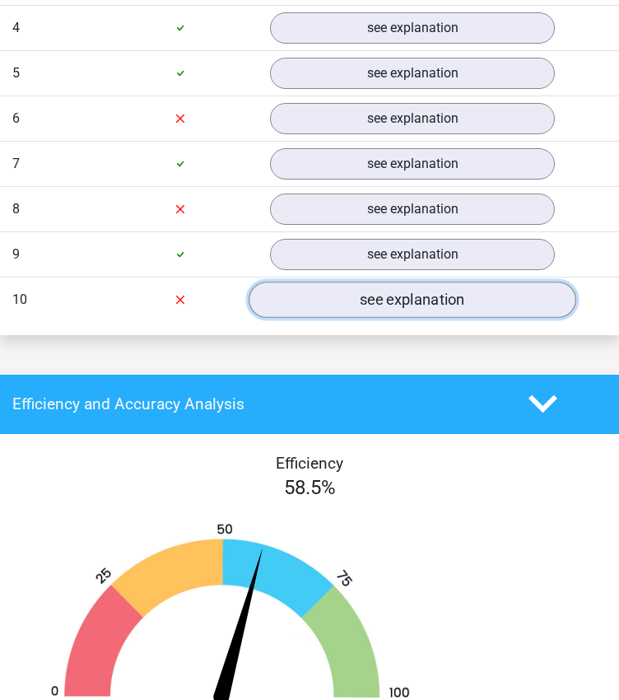
click at [417, 296] on link "see explanation" at bounding box center [413, 300] width 328 height 36
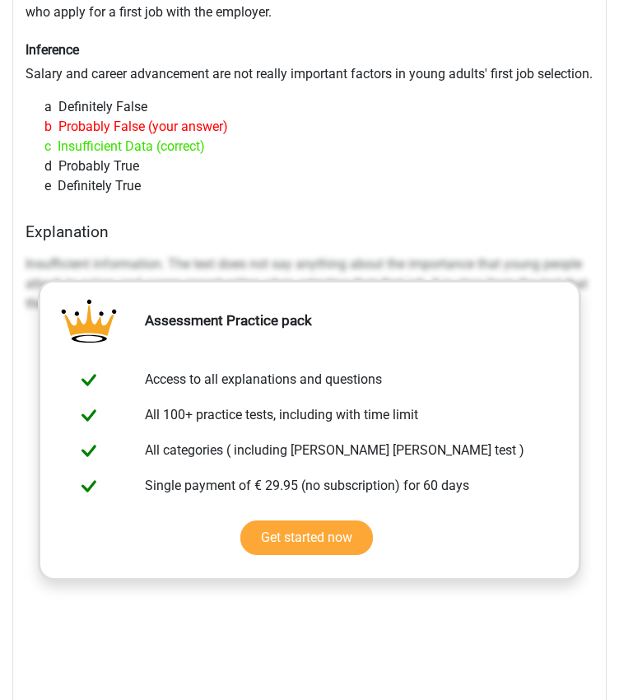
scroll to position [1688, 0]
